Goal: Transaction & Acquisition: Purchase product/service

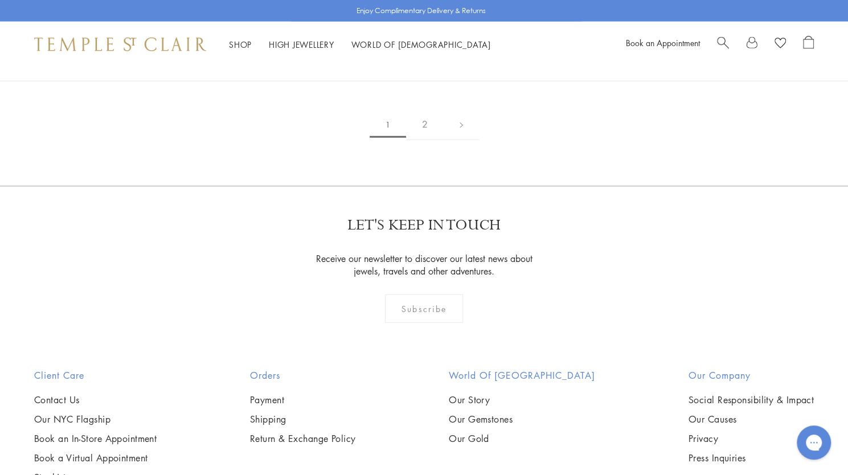
scroll to position [1309, 0]
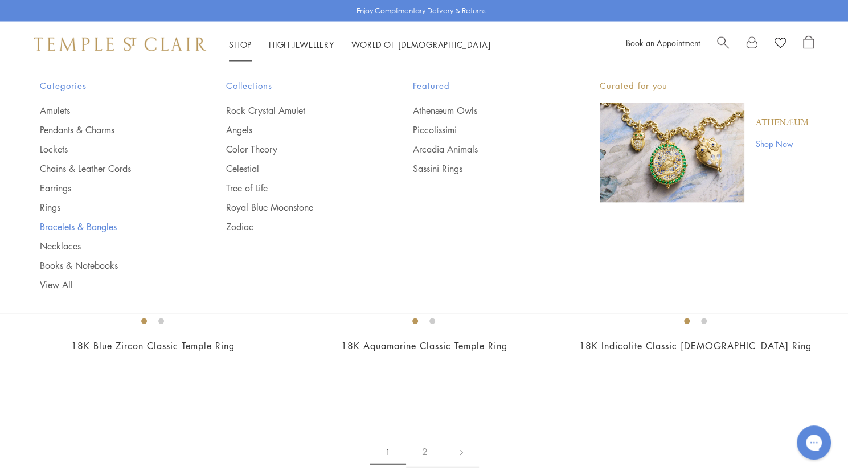
click at [55, 223] on link "Bracelets & Bangles" at bounding box center [110, 226] width 141 height 13
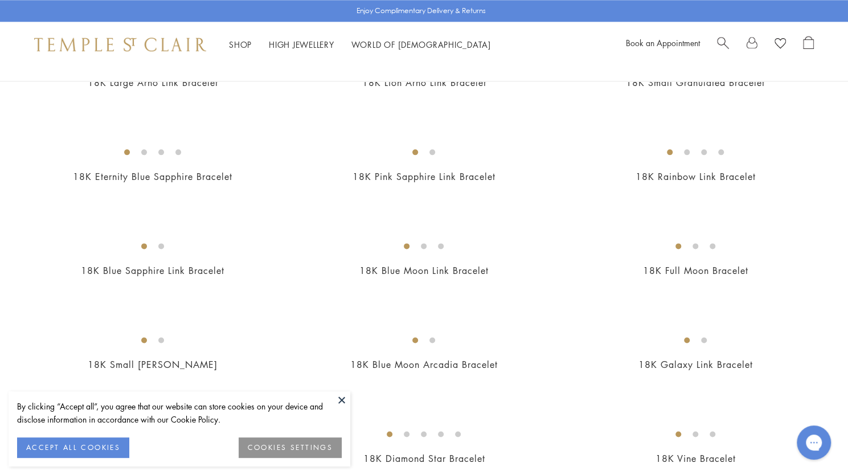
scroll to position [911, 0]
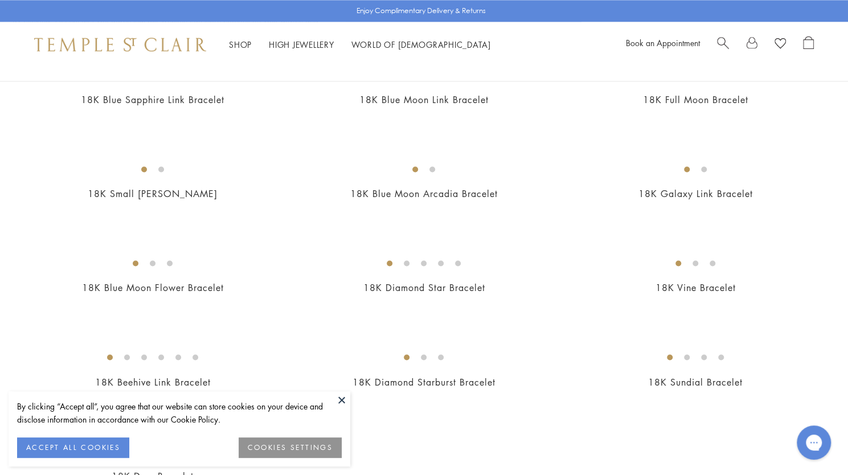
click at [340, 401] on button at bounding box center [341, 399] width 17 height 17
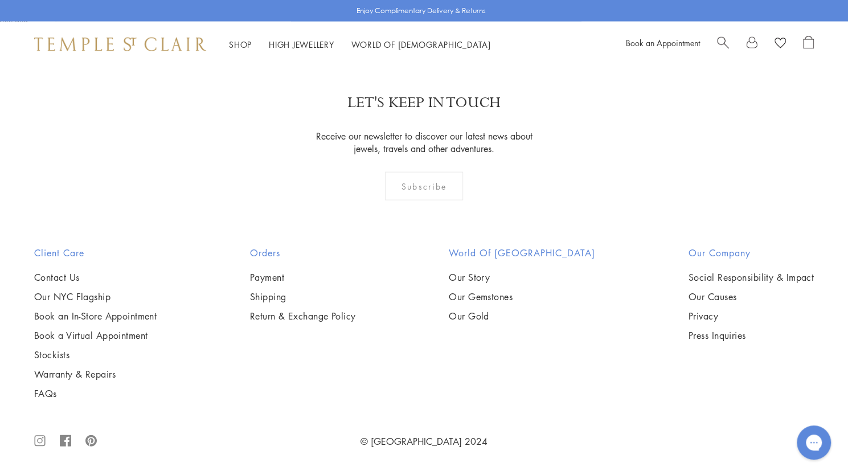
scroll to position [3017, 0]
click at [0, 0] on img at bounding box center [0, 0] width 0 height 0
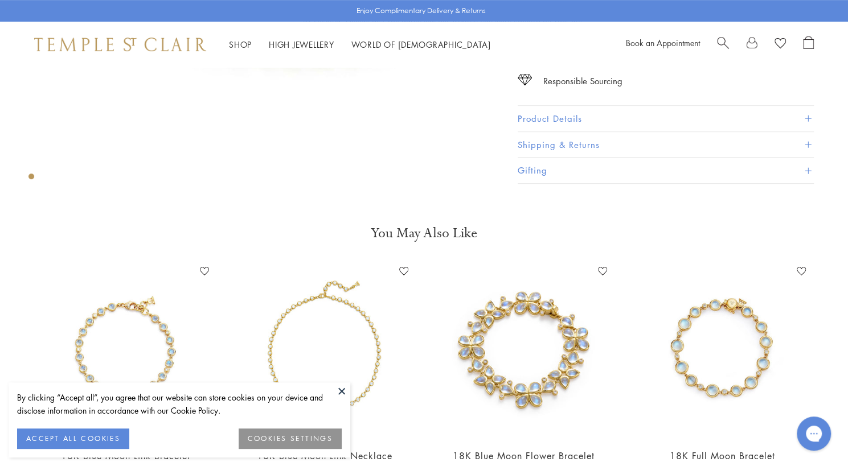
scroll to position [342, 0]
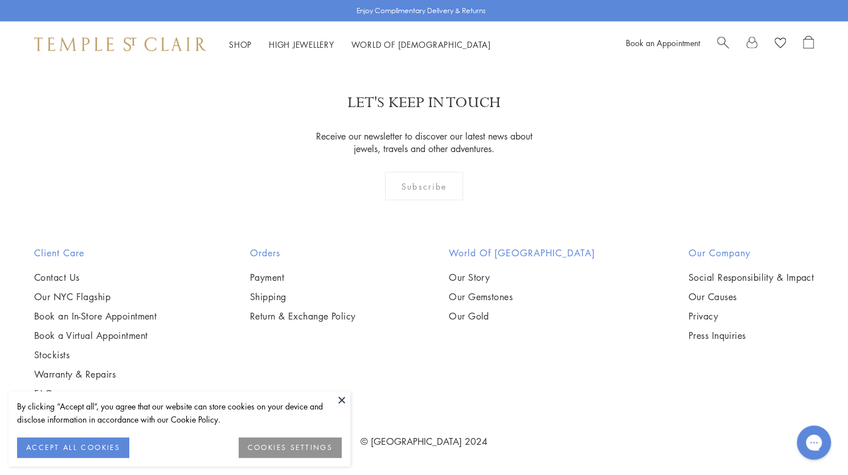
scroll to position [1309, 0]
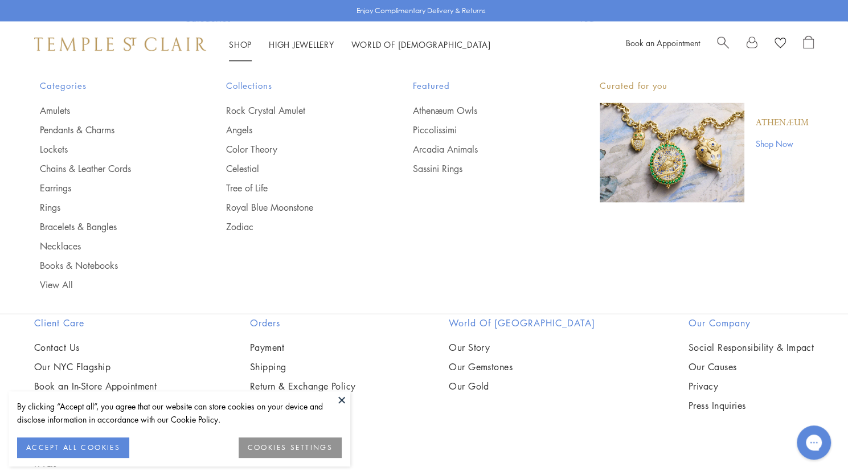
click at [242, 40] on link "Shop Shop" at bounding box center [240, 44] width 23 height 11
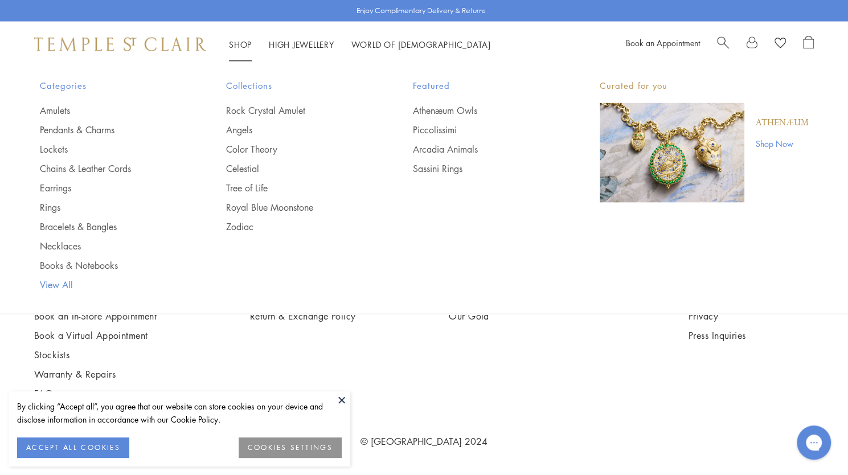
click at [52, 282] on link "View All" at bounding box center [110, 284] width 141 height 13
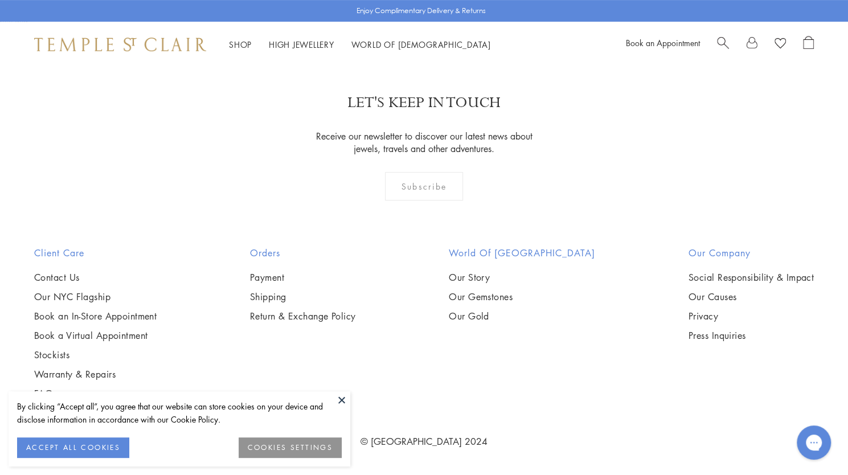
scroll to position [5066, 0]
